Goal: Task Accomplishment & Management: Manage account settings

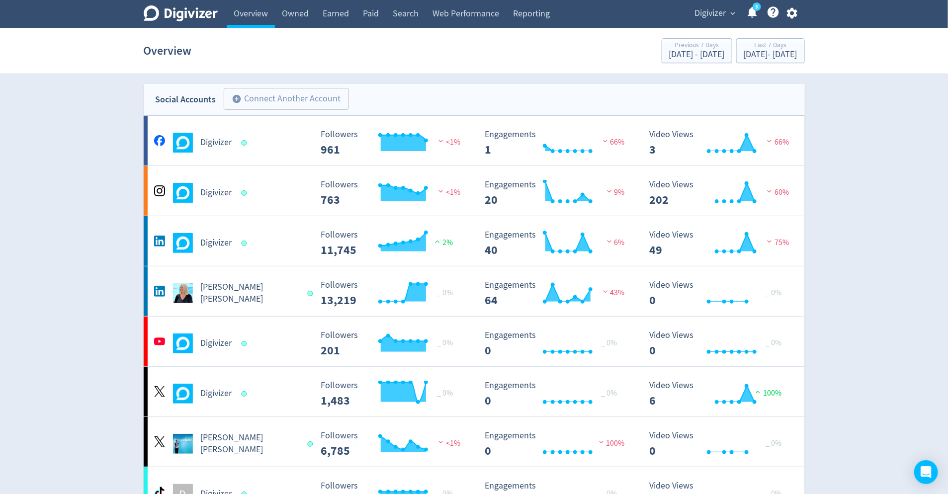
click at [740, 14] on div "5" at bounding box center [749, 13] width 21 height 17
click at [714, 12] on span "Digivizer" at bounding box center [710, 13] width 31 height 16
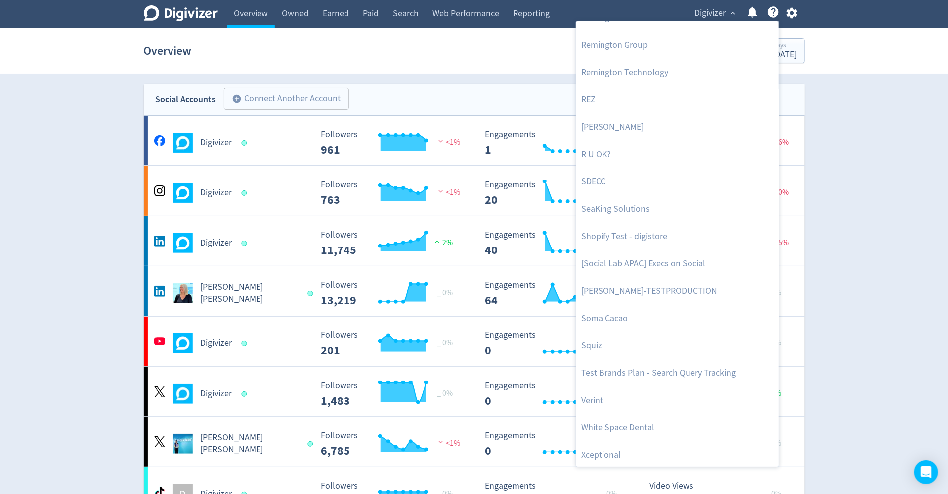
scroll to position [2205, 0]
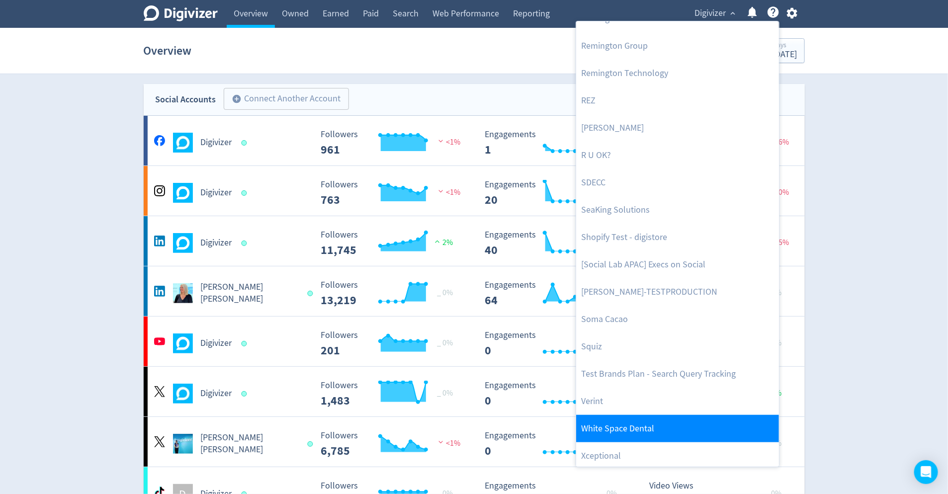
click at [658, 424] on link "White Space Dental" at bounding box center [677, 428] width 203 height 27
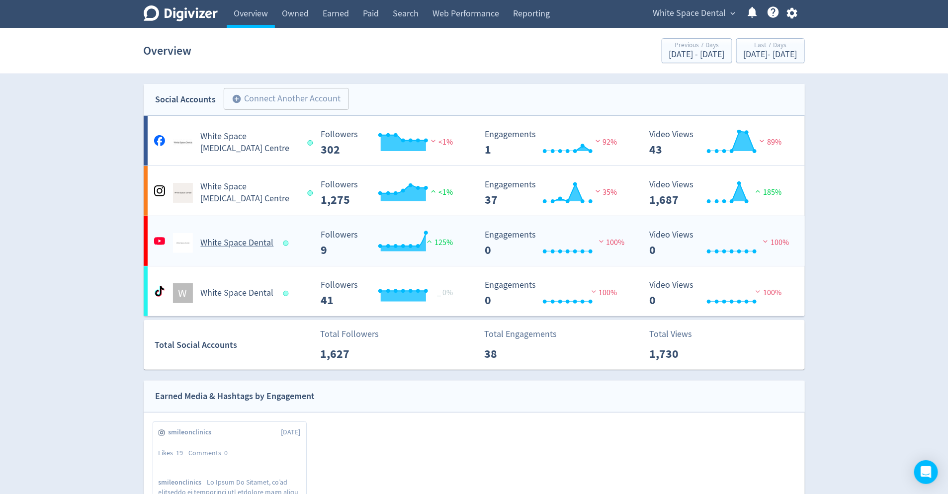
click at [258, 245] on h5 "White Space Dental" at bounding box center [237, 243] width 73 height 12
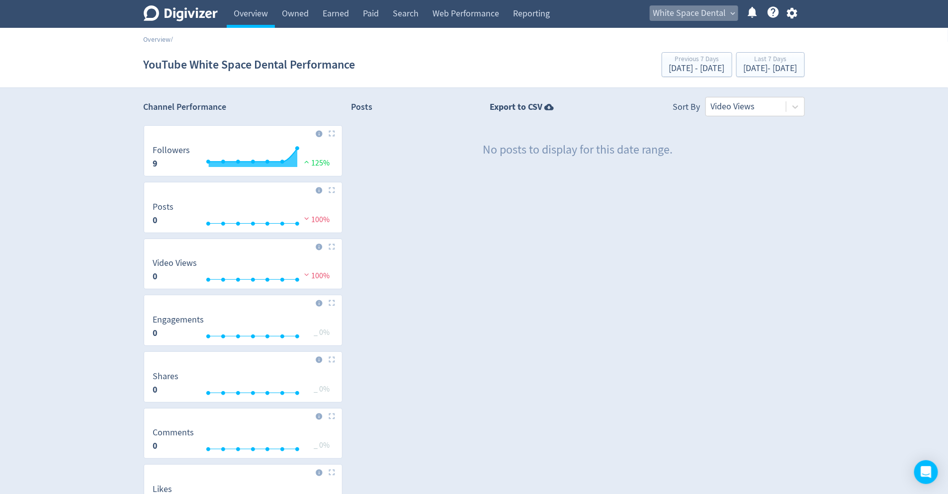
click at [713, 16] on span "White Space Dental" at bounding box center [690, 13] width 73 height 16
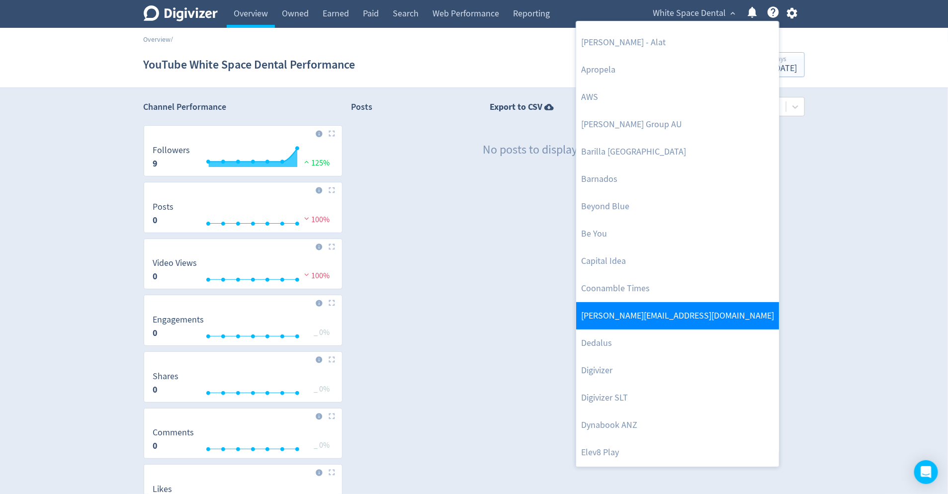
scroll to position [76, 0]
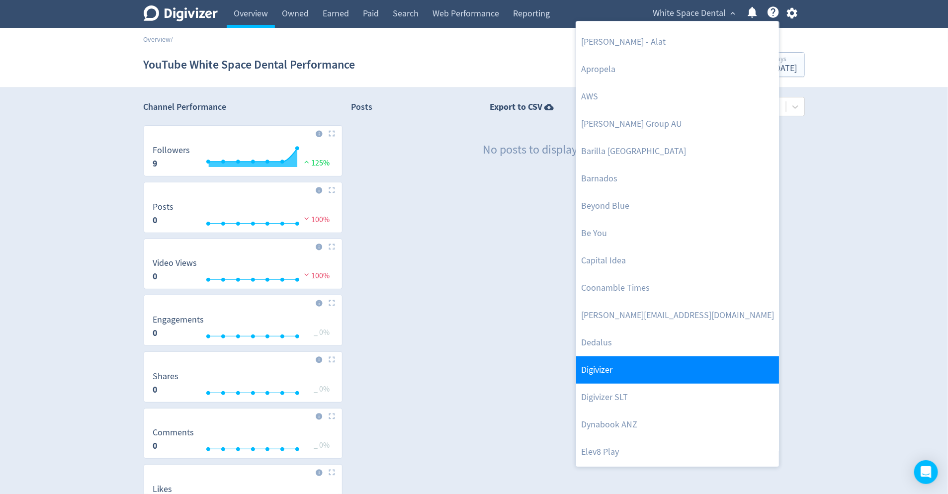
click at [672, 373] on link "Digivizer" at bounding box center [677, 370] width 203 height 27
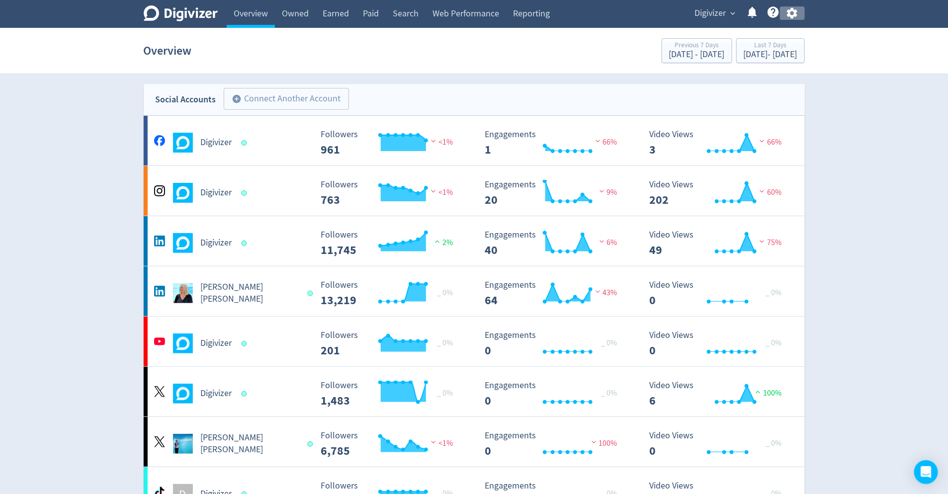
click at [797, 18] on icon "button" at bounding box center [792, 12] width 13 height 13
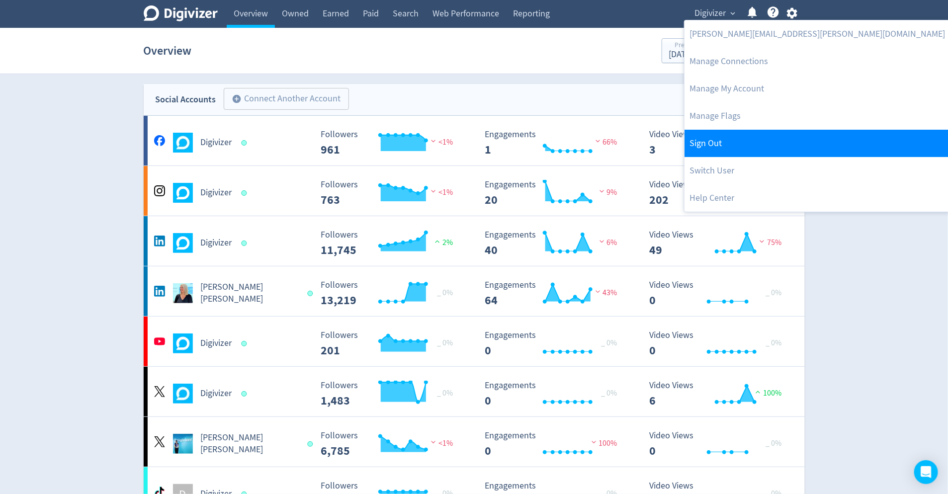
click at [742, 150] on link "Sign Out" at bounding box center [818, 143] width 266 height 27
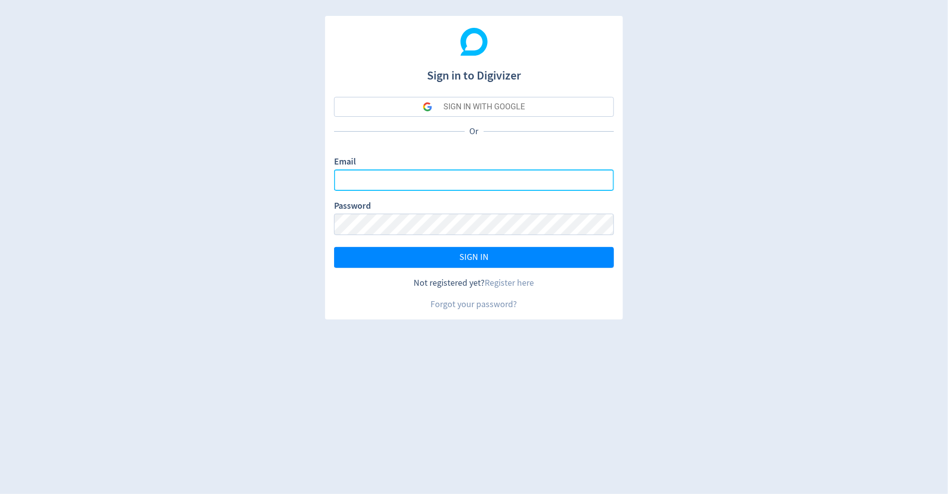
type input "[PERSON_NAME][EMAIL_ADDRESS][PERSON_NAME][DOMAIN_NAME]"
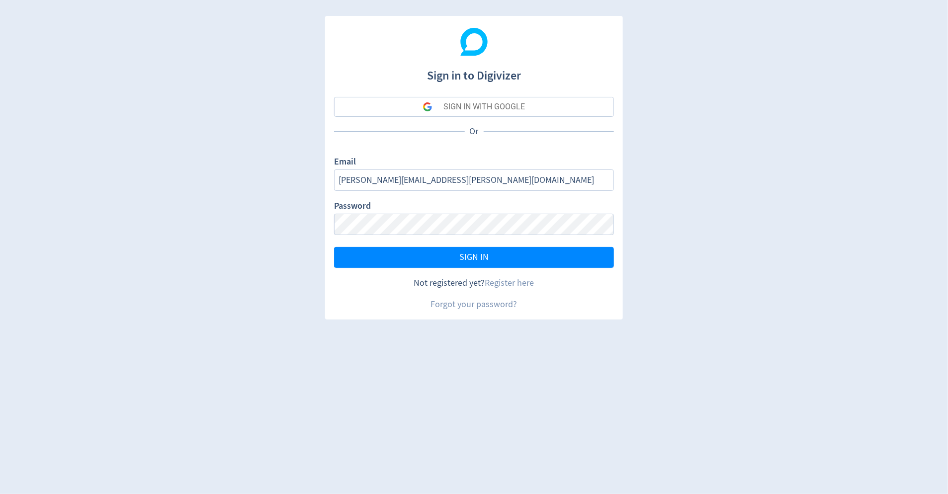
click at [568, 112] on button "SIGN IN WITH GOOGLE" at bounding box center [474, 107] width 280 height 20
